Goal: Find specific page/section: Find specific page/section

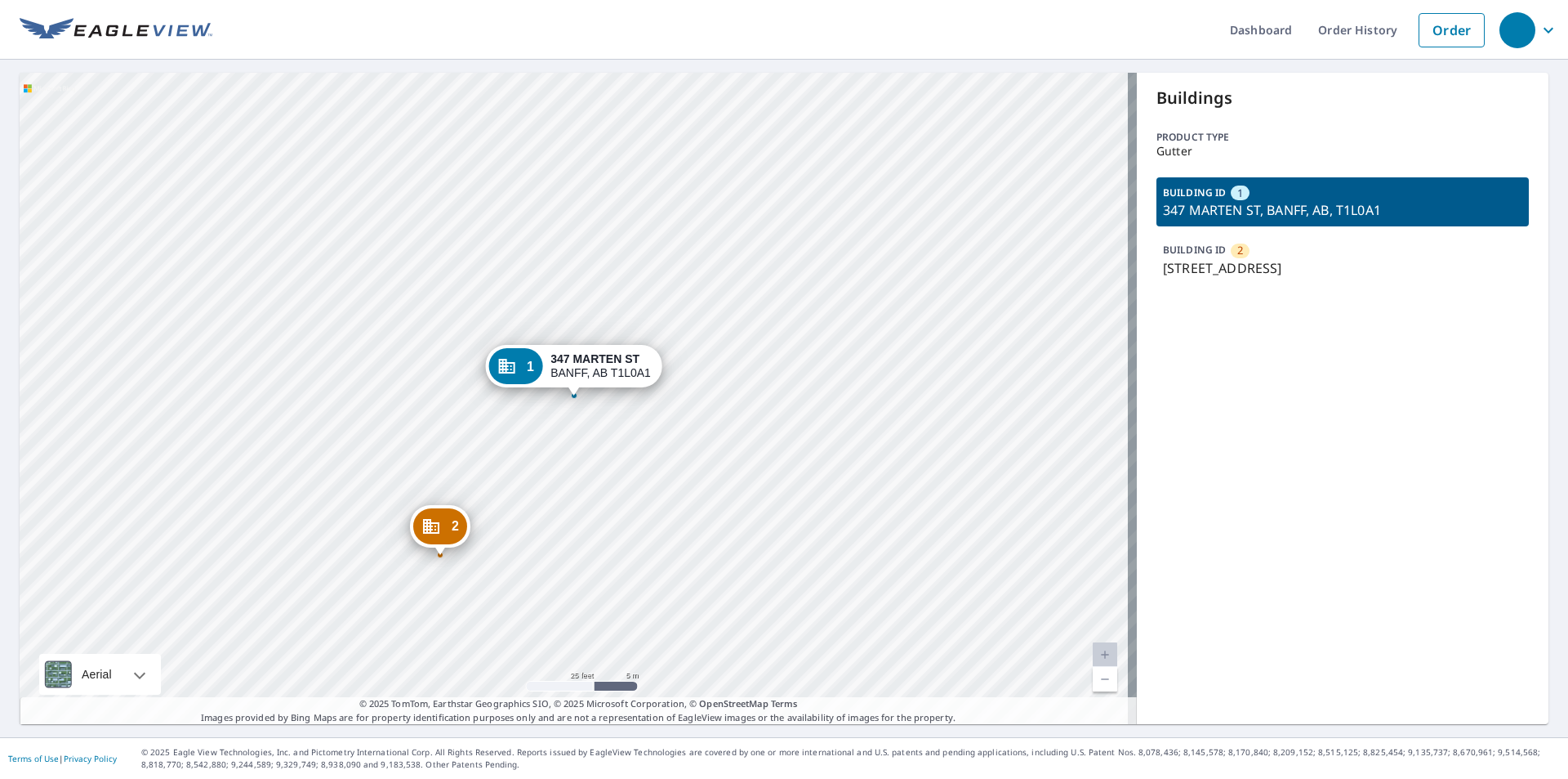
click at [271, 257] on div "2 345 MARTEN ST BANFF, AB T1L0A1 1 347 MARTEN ST BANFF, AB T1L0A1" at bounding box center [578, 398] width 1117 height 651
click at [226, 405] on div "2 345 MARTEN ST BANFF, AB T1L0A1 1 347 MARTEN ST BANFF, AB T1L0A1" at bounding box center [578, 398] width 1117 height 651
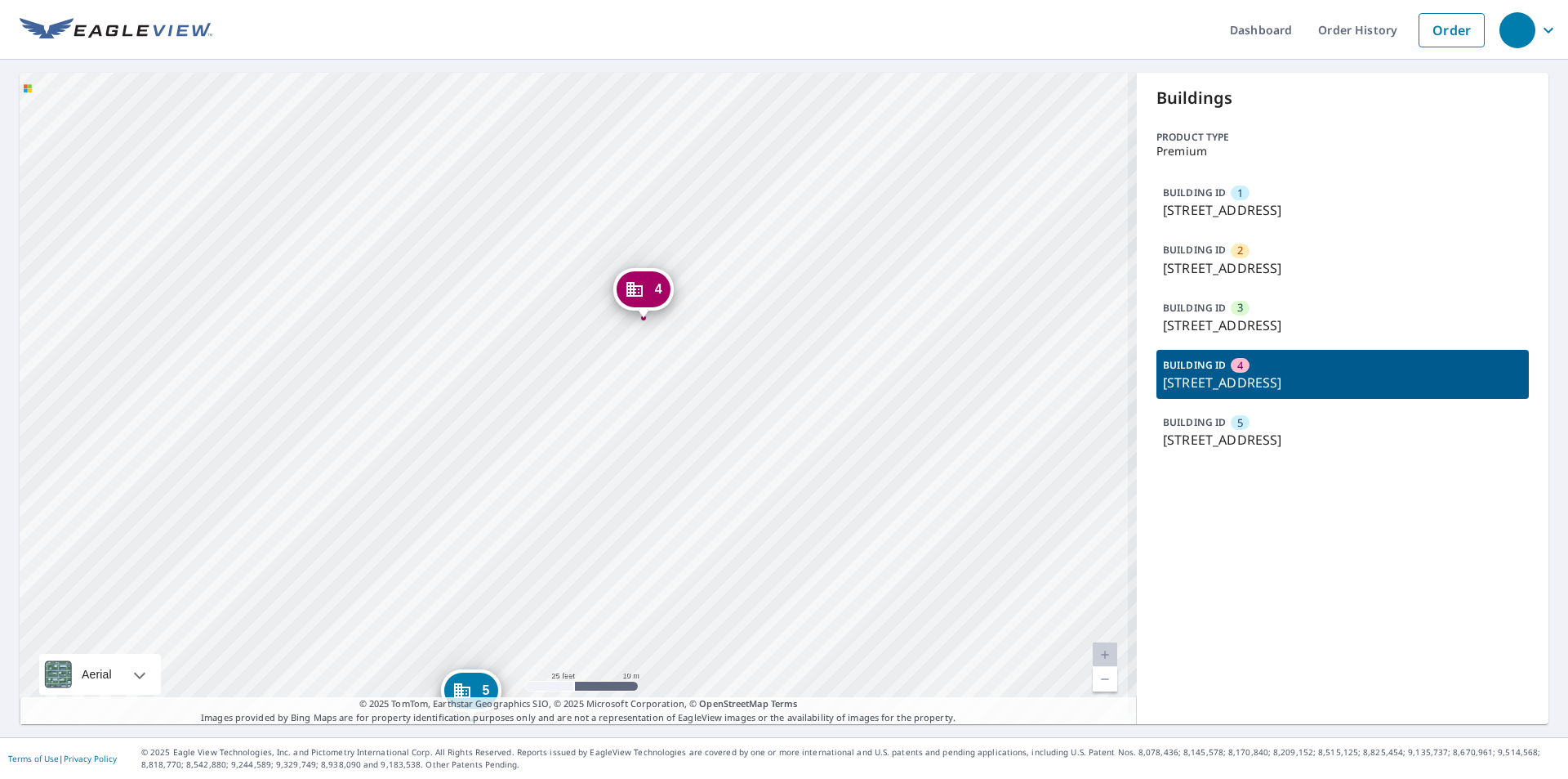
drag, startPoint x: 740, startPoint y: 354, endPoint x: 703, endPoint y: 509, distance: 159.4
click at [702, 510] on div "2 7719 SW 60th Pl Gainesville, FL 32608 3 7808 SW 59th Ln Gainesville, FL 32608…" at bounding box center [578, 398] width 1117 height 651
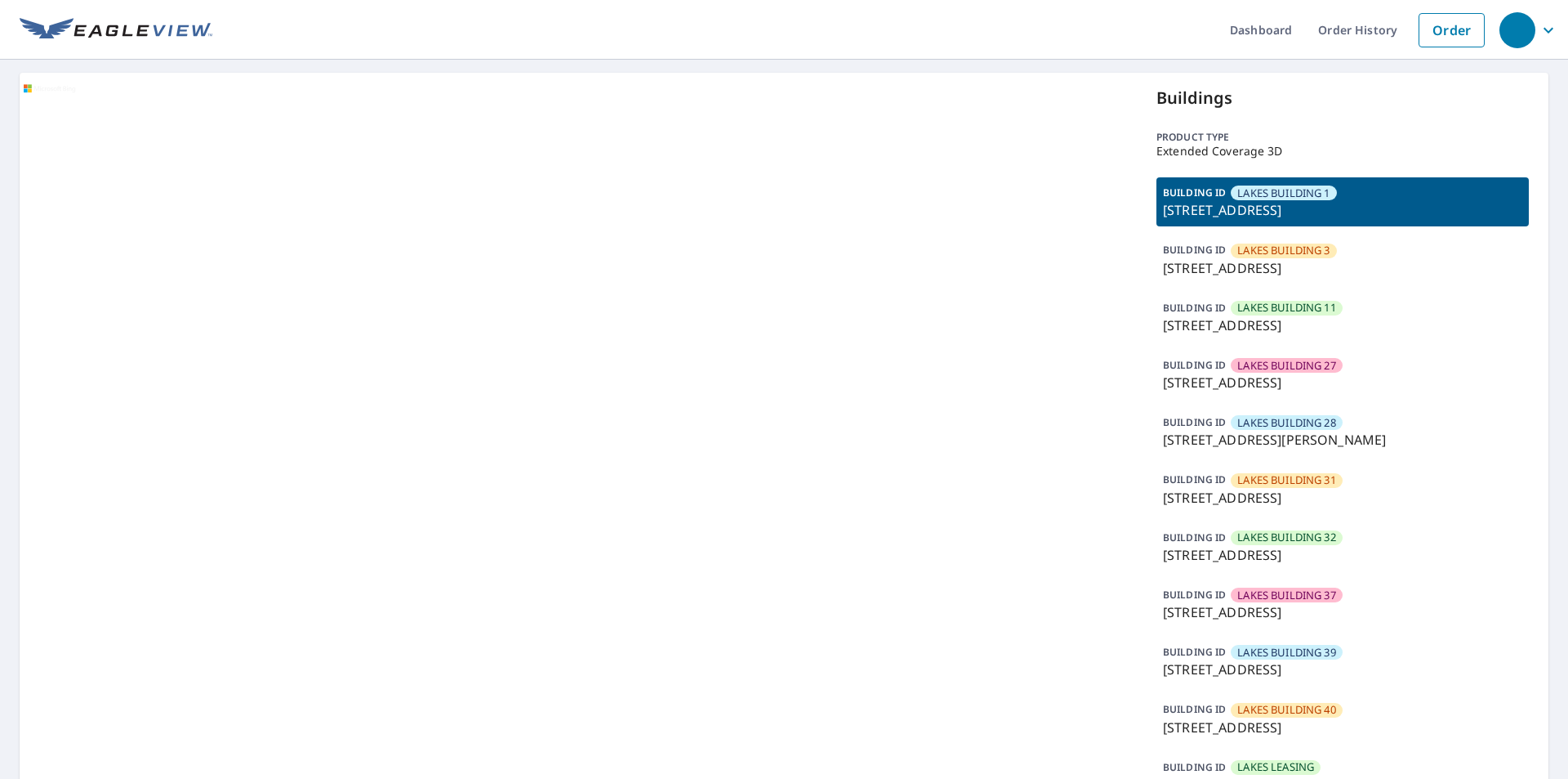
drag, startPoint x: 827, startPoint y: 216, endPoint x: 876, endPoint y: 29, distance: 193.3
click at [828, 209] on div at bounding box center [578, 500] width 1117 height 856
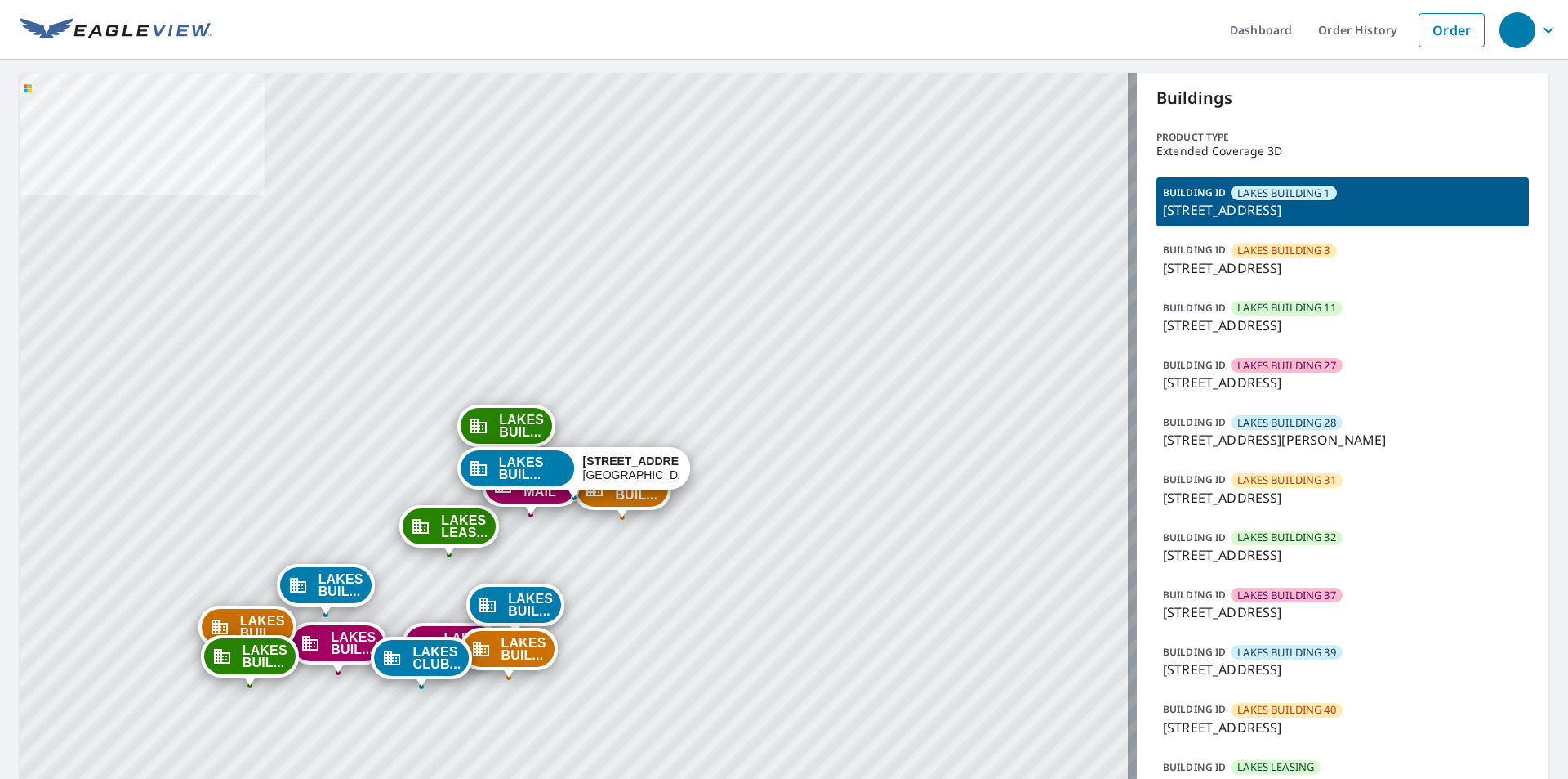
click at [1289, 270] on p "[STREET_ADDRESS]" at bounding box center [1343, 267] width 359 height 20
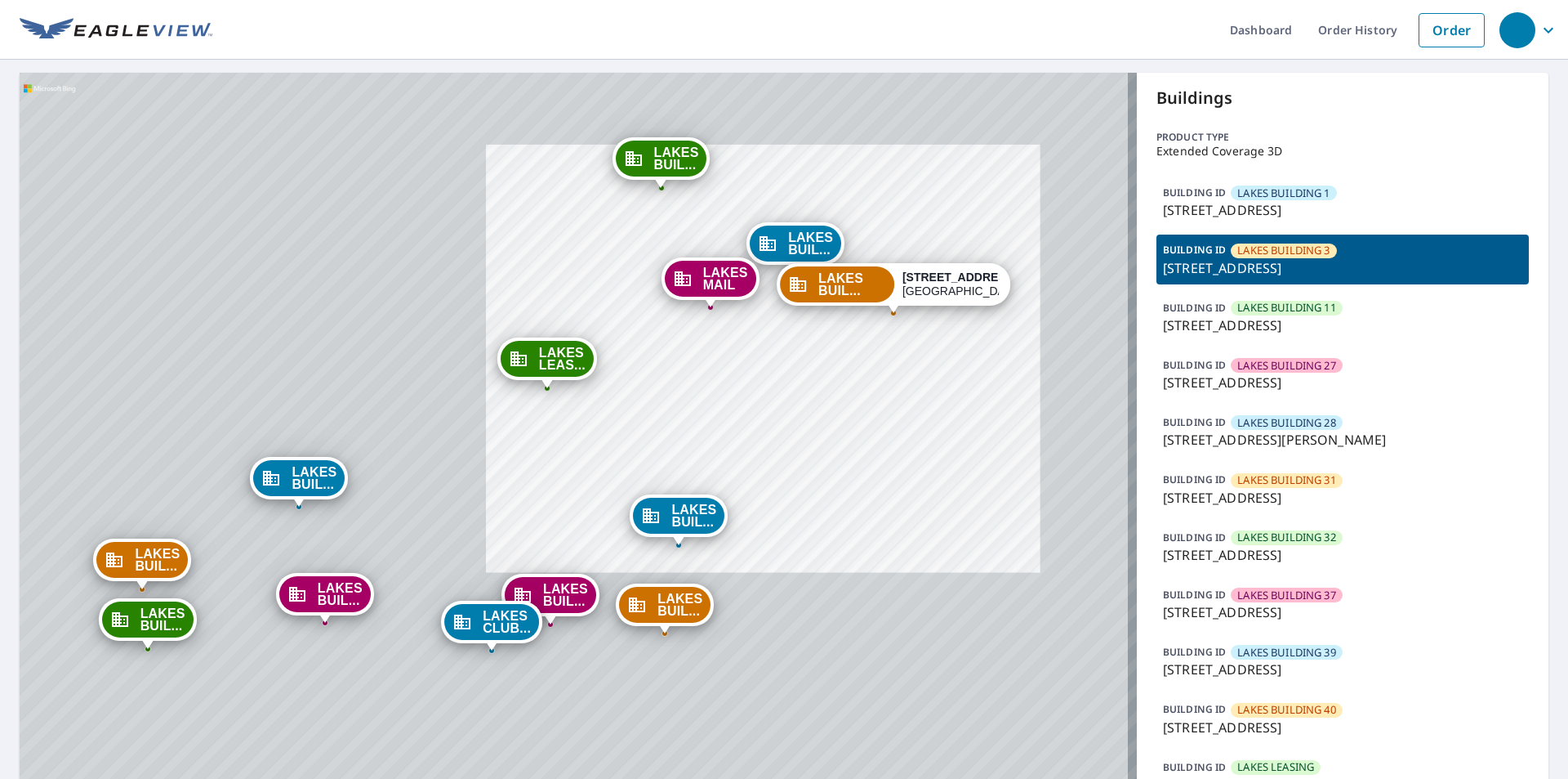
drag, startPoint x: 491, startPoint y: 553, endPoint x: 725, endPoint y: 385, distance: 288.1
click at [725, 385] on div "LAKES BUIL... [STREET_ADDRESS] LAKES BUIL... [STREET_ADDRESS] LAKES BUIL... [ST…" at bounding box center [578, 500] width 1117 height 856
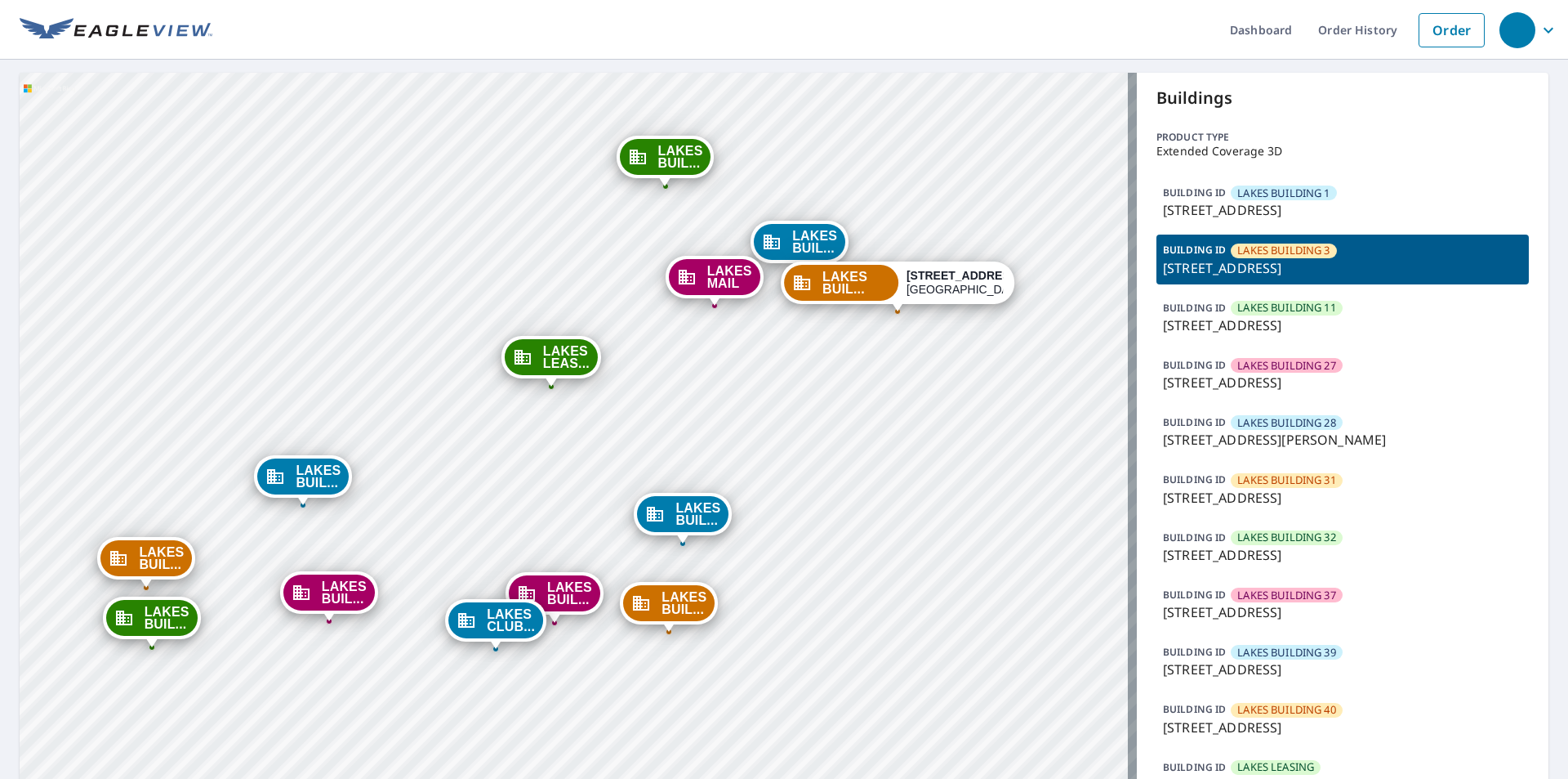
click at [1297, 265] on p "[STREET_ADDRESS]" at bounding box center [1343, 267] width 359 height 20
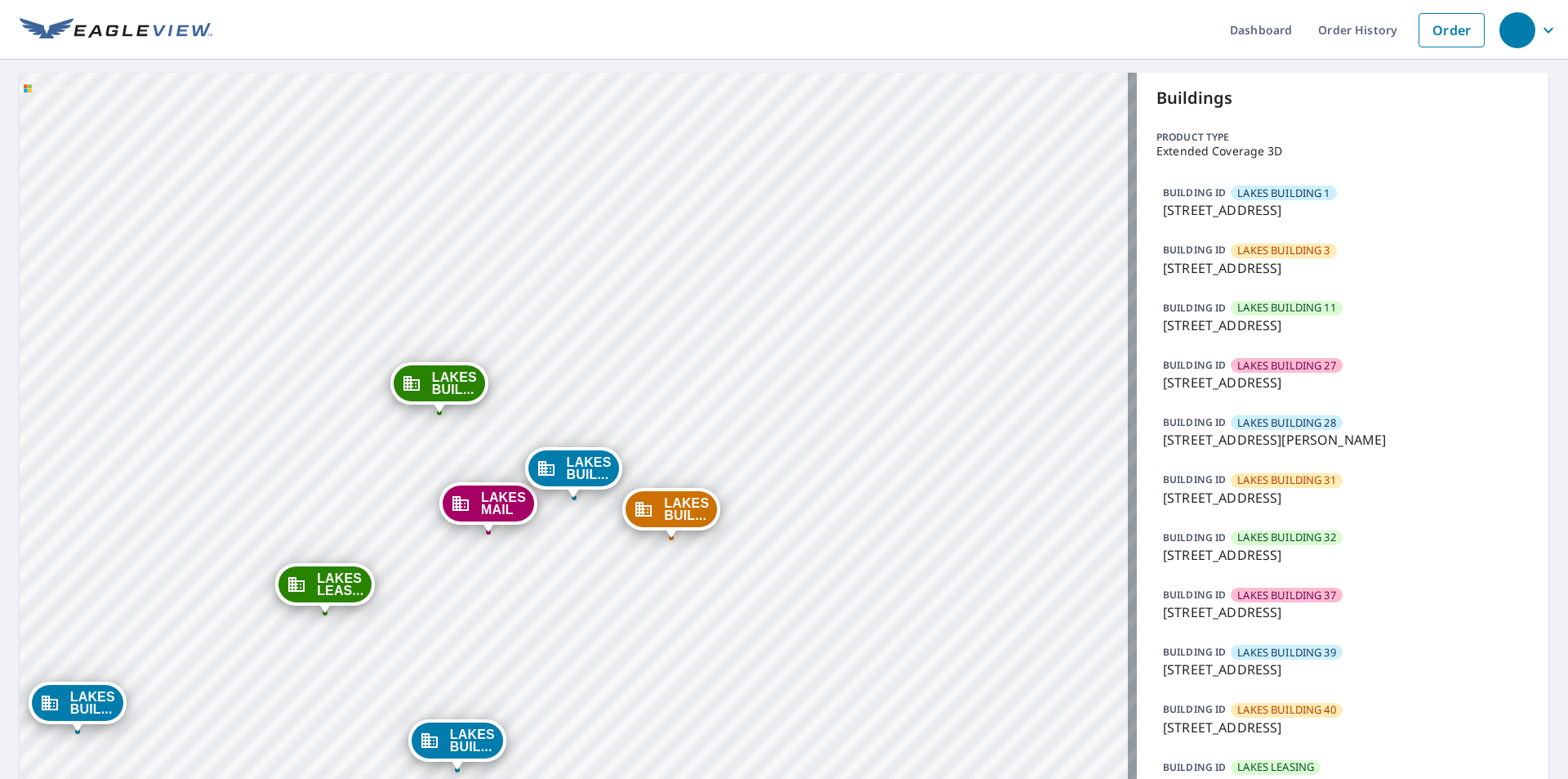
click at [1355, 263] on p "[STREET_ADDRESS]" at bounding box center [1343, 267] width 359 height 20
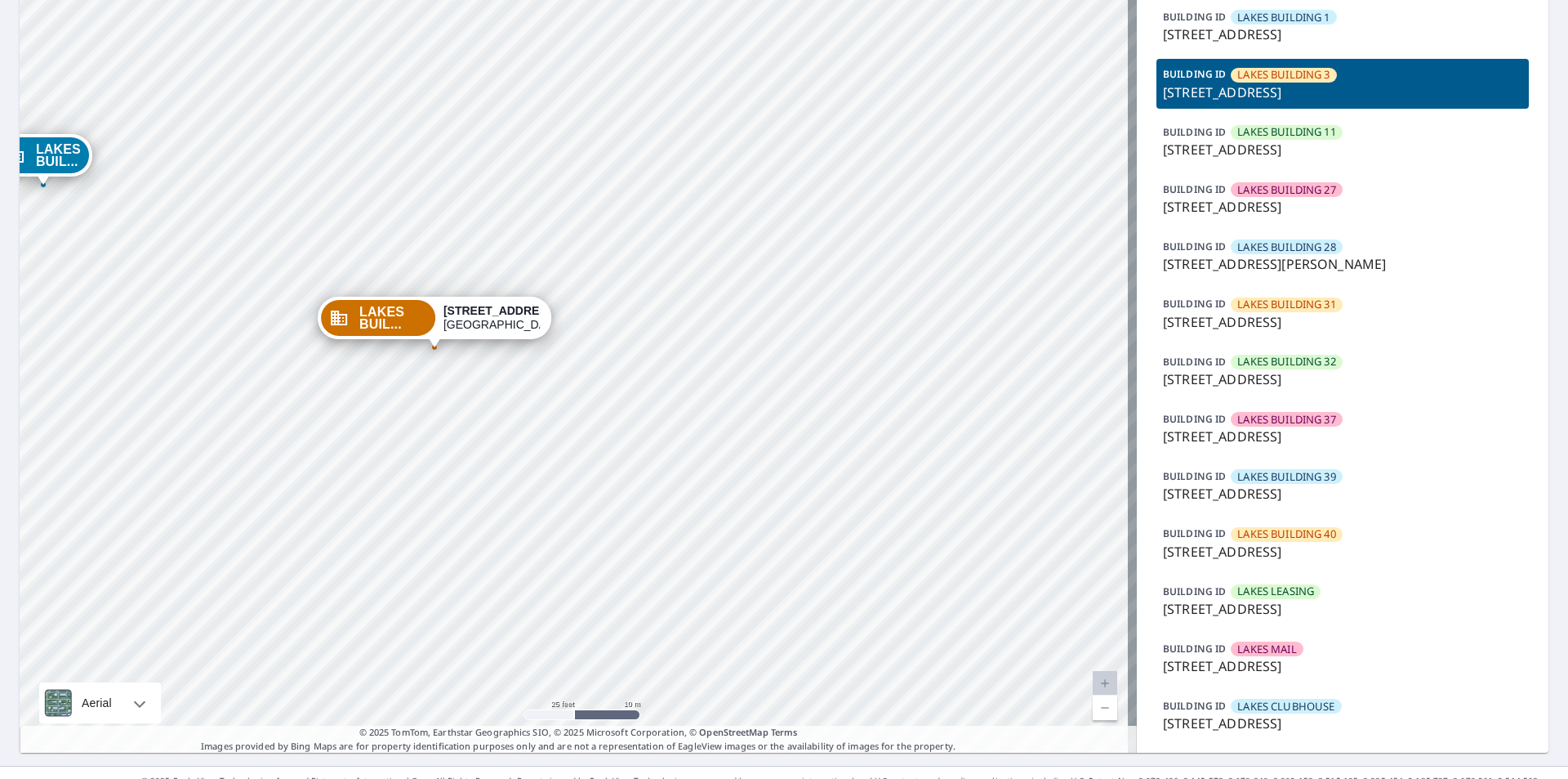
scroll to position [205, 0]
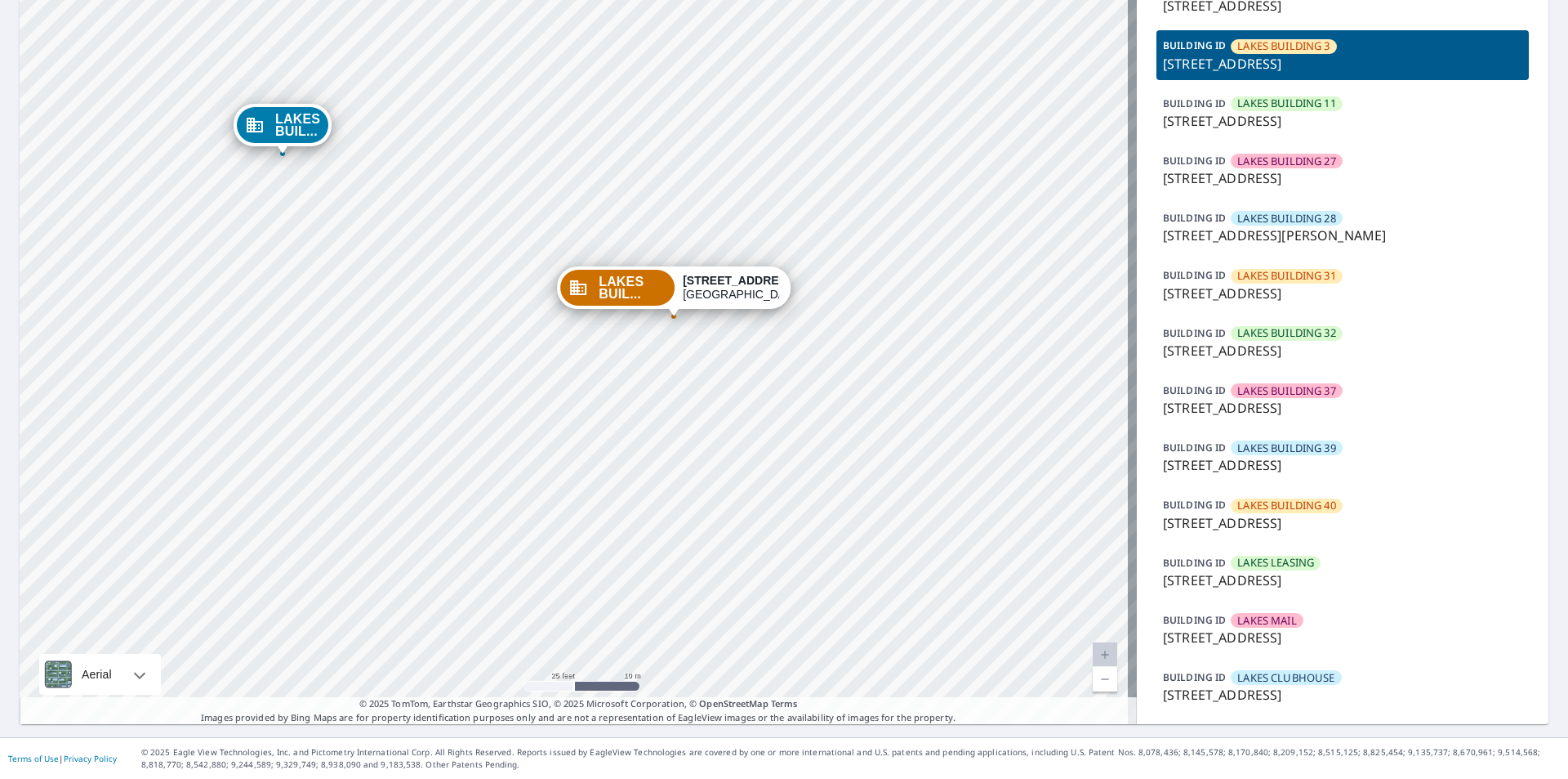
drag, startPoint x: 442, startPoint y: 383, endPoint x: 691, endPoint y: 383, distance: 249.0
click at [705, 380] on div "LAKES BUIL... [STREET_ADDRESS] LAKES BUIL... [STREET_ADDRESS] LAKES BUIL... [ST…" at bounding box center [578, 296] width 1117 height 856
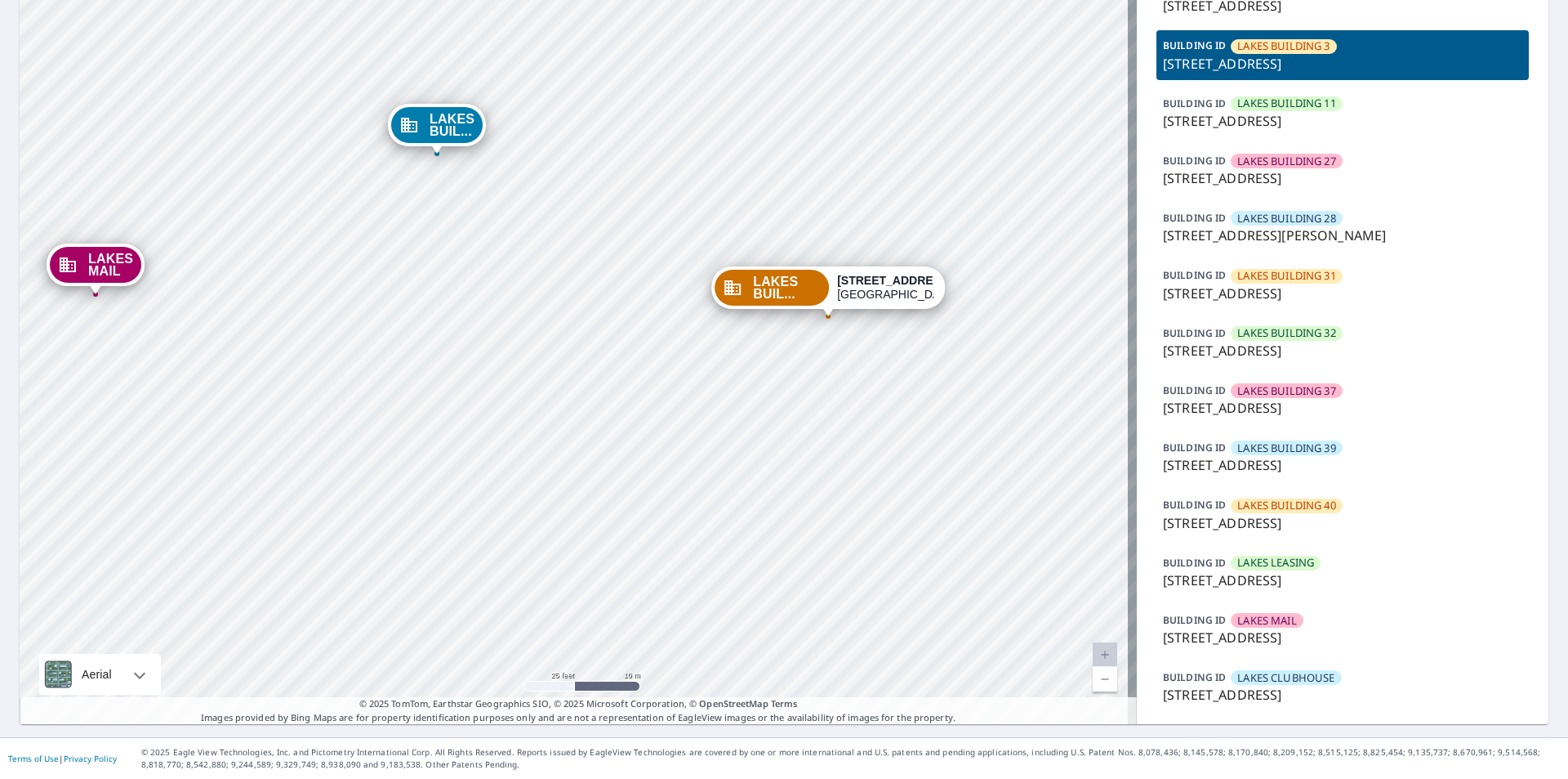
drag, startPoint x: 393, startPoint y: 388, endPoint x: 536, endPoint y: 388, distance: 143.0
click at [536, 388] on div "LAKES BUIL... [STREET_ADDRESS] LAKES BUIL... [STREET_ADDRESS] LAKES BUIL... [ST…" at bounding box center [578, 296] width 1117 height 856
drag, startPoint x: 525, startPoint y: 432, endPoint x: 477, endPoint y: 430, distance: 48.0
click at [526, 432] on div "LAKES BUIL... [STREET_ADDRESS] LAKES BUIL... [STREET_ADDRESS] LAKES BUIL... [ST…" at bounding box center [578, 296] width 1117 height 856
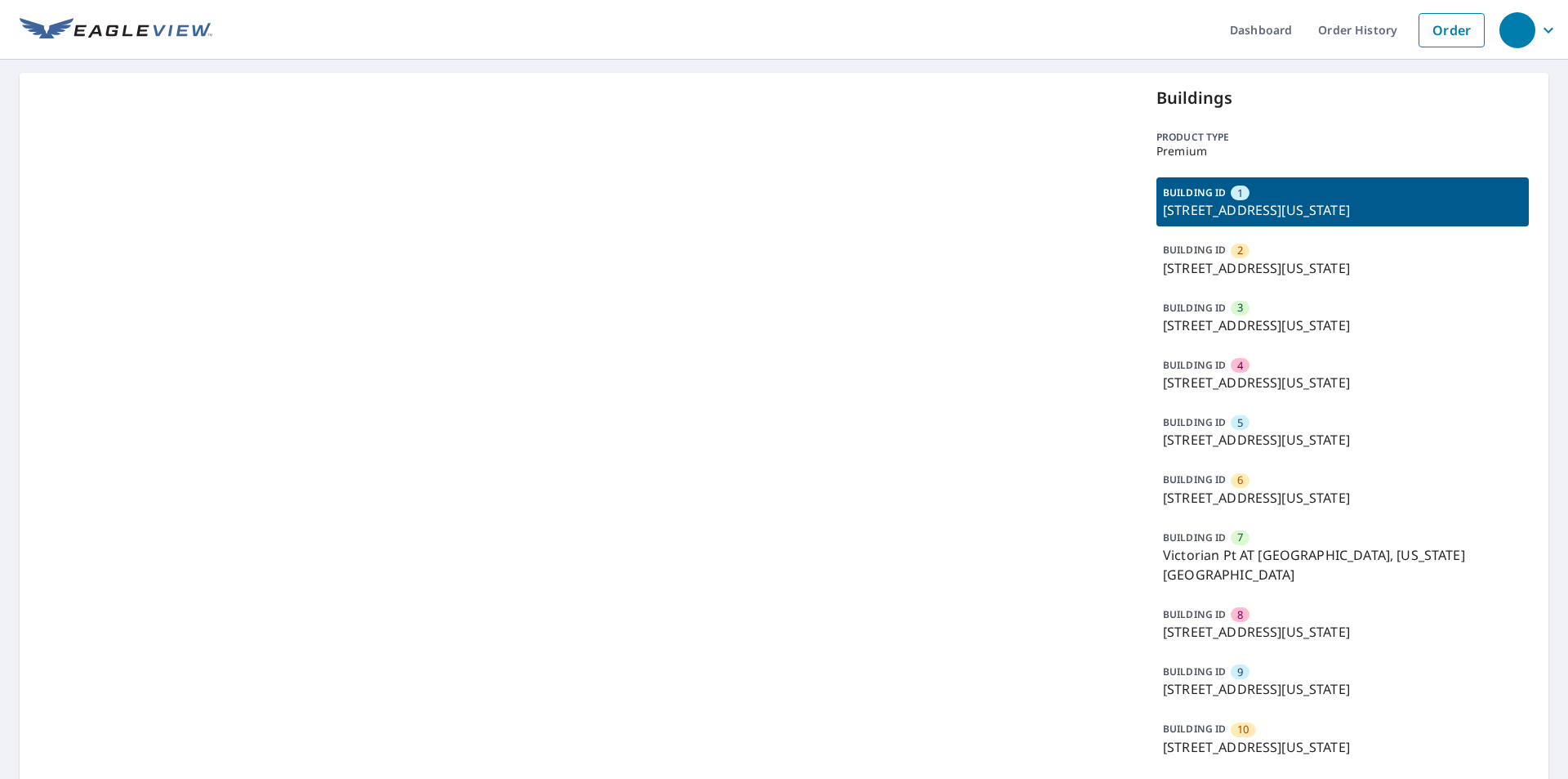
click at [1330, 258] on p "[STREET_ADDRESS][US_STATE]" at bounding box center [1343, 267] width 359 height 20
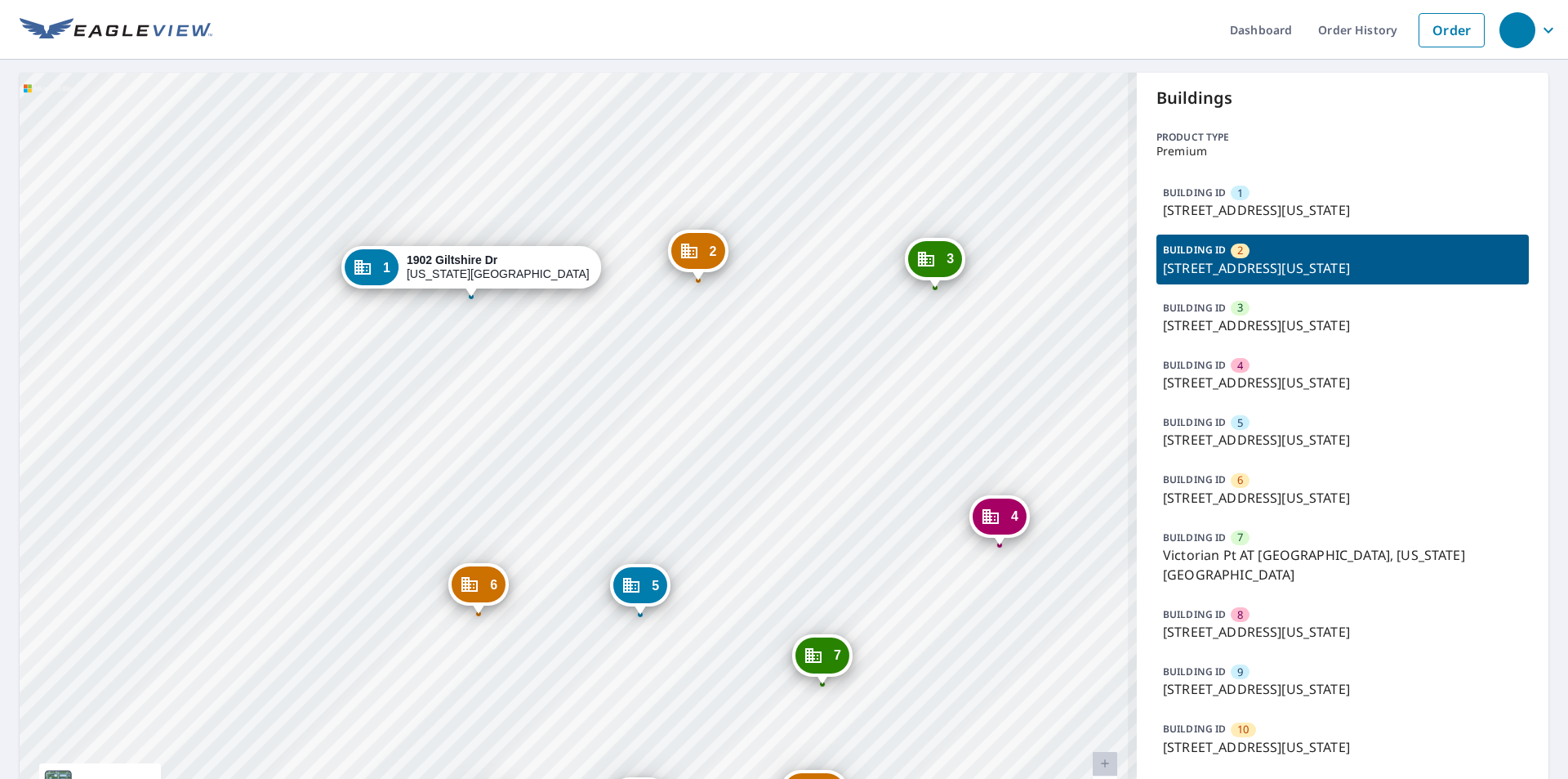
drag, startPoint x: 318, startPoint y: 331, endPoint x: 501, endPoint y: 362, distance: 185.6
click at [501, 362] on div "2 1920 Giltshire Dr Colorado Springs, CO 80905 3 1928 Giltshire Dr Colorado Spr…" at bounding box center [578, 453] width 1117 height 761
click at [708, 262] on div "2" at bounding box center [698, 251] width 54 height 36
